Goal: Task Accomplishment & Management: Complete application form

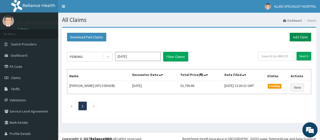
click at [299, 37] on link "Add Claim" at bounding box center [301, 37] width 22 height 9
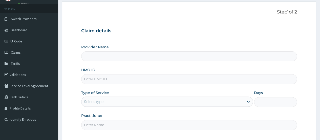
scroll to position [34, 0]
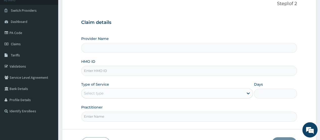
click at [90, 70] on input "HMO ID" at bounding box center [189, 71] width 216 height 10
paste input "BTR/10202/A"
type input "BTR/10202/A"
type input "ALLIED SPECIALIST HOSPITAL"
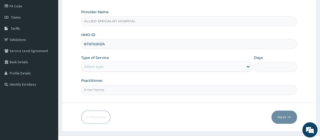
scroll to position [67, 0]
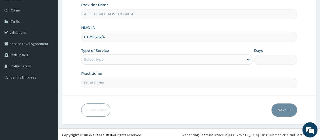
type input "BTR/10202/A"
click at [116, 57] on div "Select type" at bounding box center [163, 59] width 162 height 8
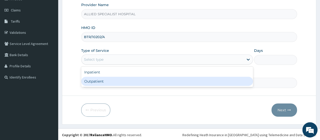
click at [104, 83] on div "Outpatient" at bounding box center [167, 80] width 172 height 9
type input "1"
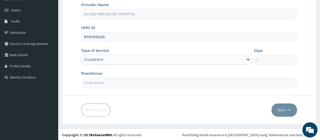
click at [106, 82] on input "Practitioner" at bounding box center [189, 83] width 216 height 10
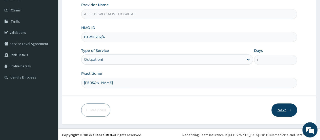
type input "DR AJEWOLE"
click at [288, 108] on icon "button" at bounding box center [290, 110] width 4 height 4
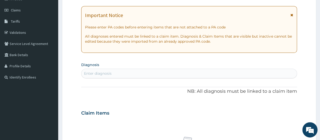
scroll to position [0, 0]
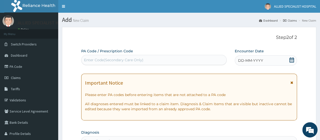
click at [96, 59] on div "Enter Code(Secondary Care Only)" at bounding box center [114, 59] width 60 height 5
paste input "PA/946853"
type input "PA/946853"
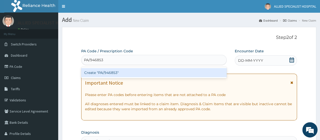
click at [91, 72] on div "Create "PA/946853"" at bounding box center [153, 72] width 145 height 9
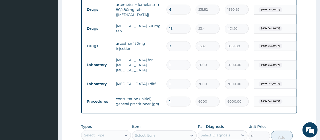
scroll to position [195, 0]
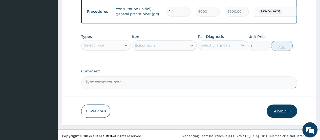
click at [280, 112] on button "Submit" at bounding box center [282, 110] width 30 height 13
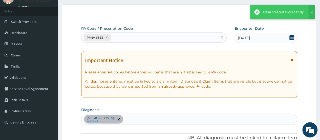
scroll to position [292, 0]
